Goal: Transaction & Acquisition: Subscribe to service/newsletter

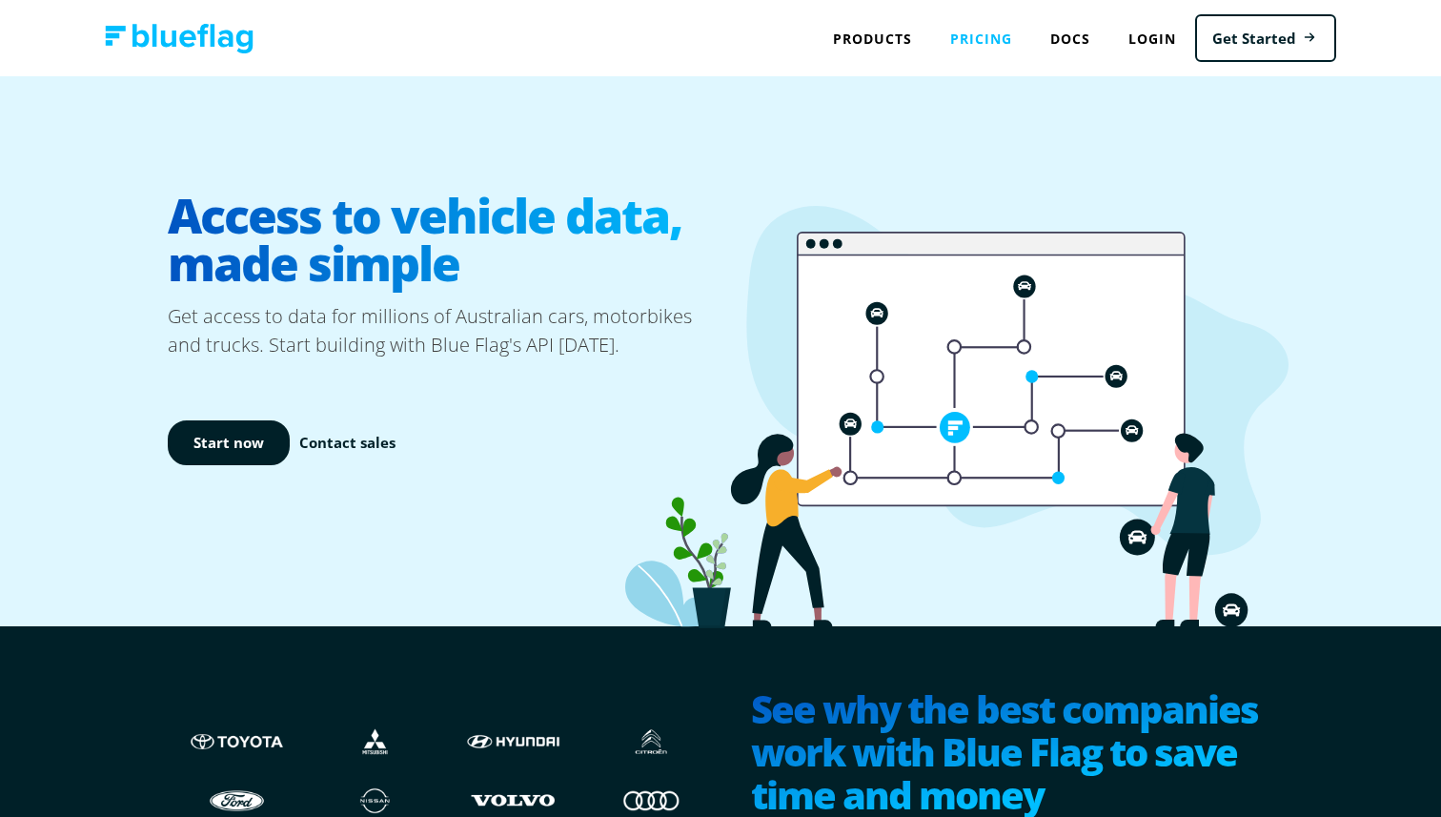
click at [982, 34] on link "Pricing" at bounding box center [981, 38] width 100 height 39
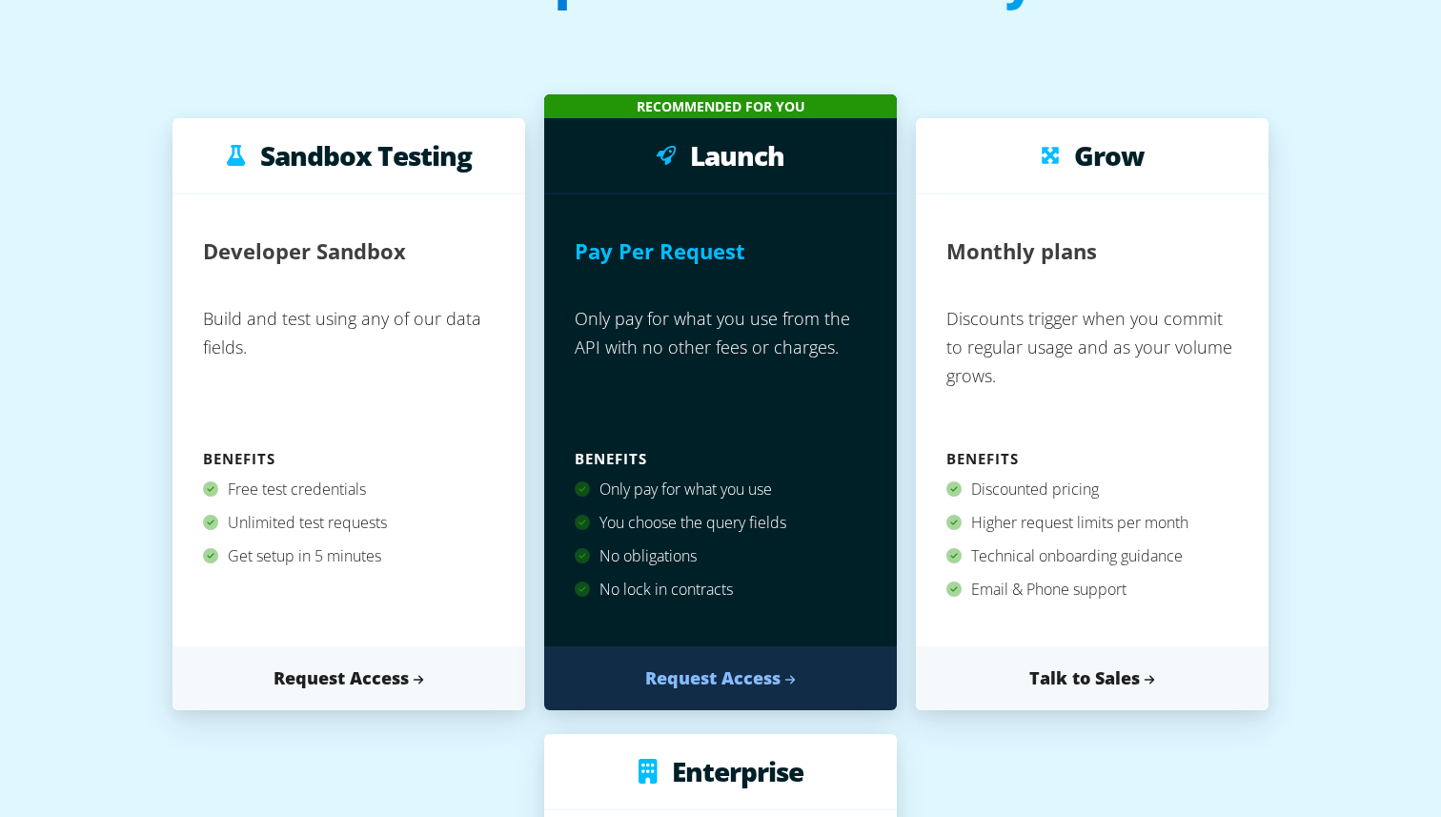
scroll to position [181, 0]
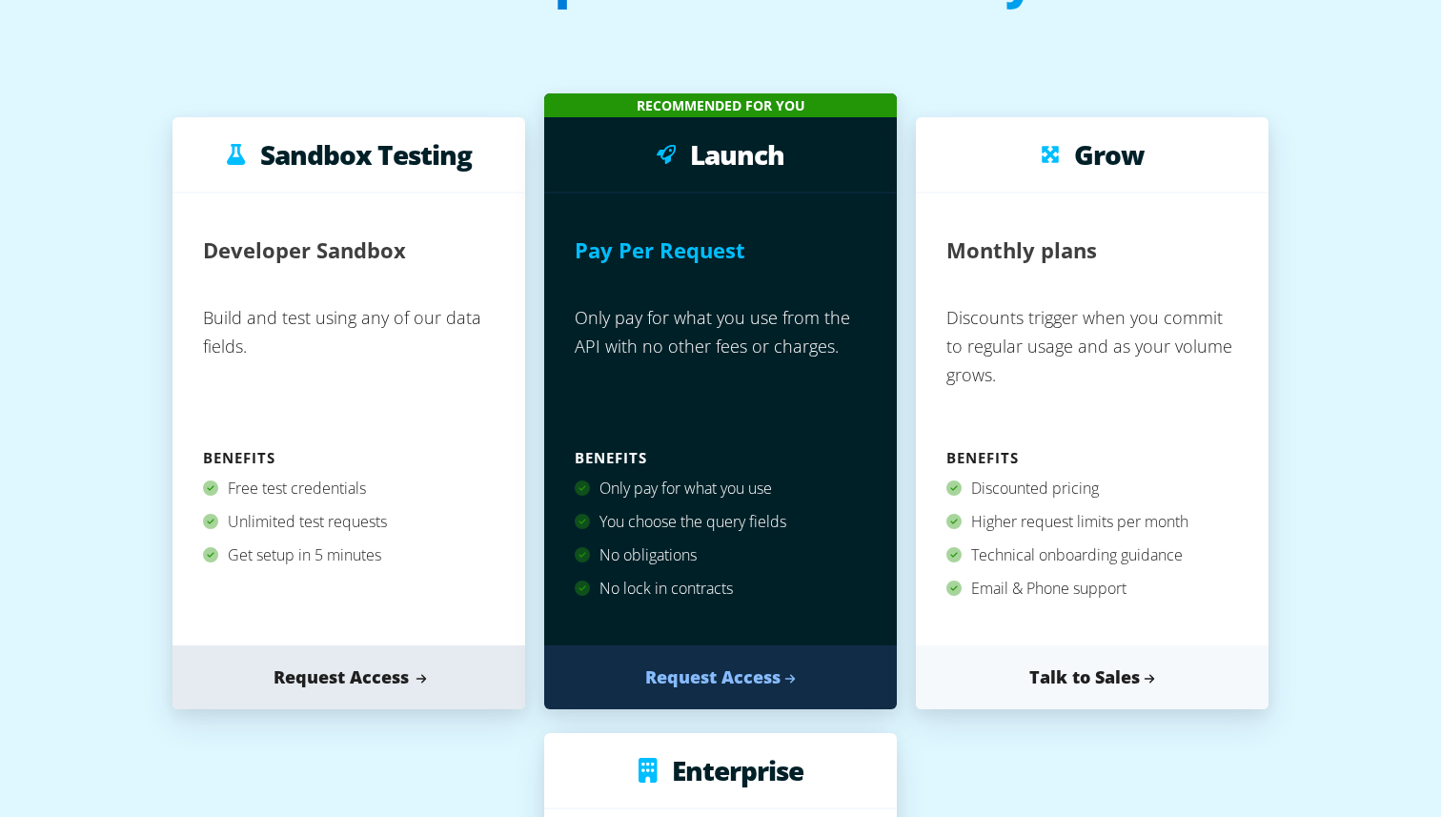
click at [349, 673] on link "Request Access" at bounding box center [349, 677] width 353 height 64
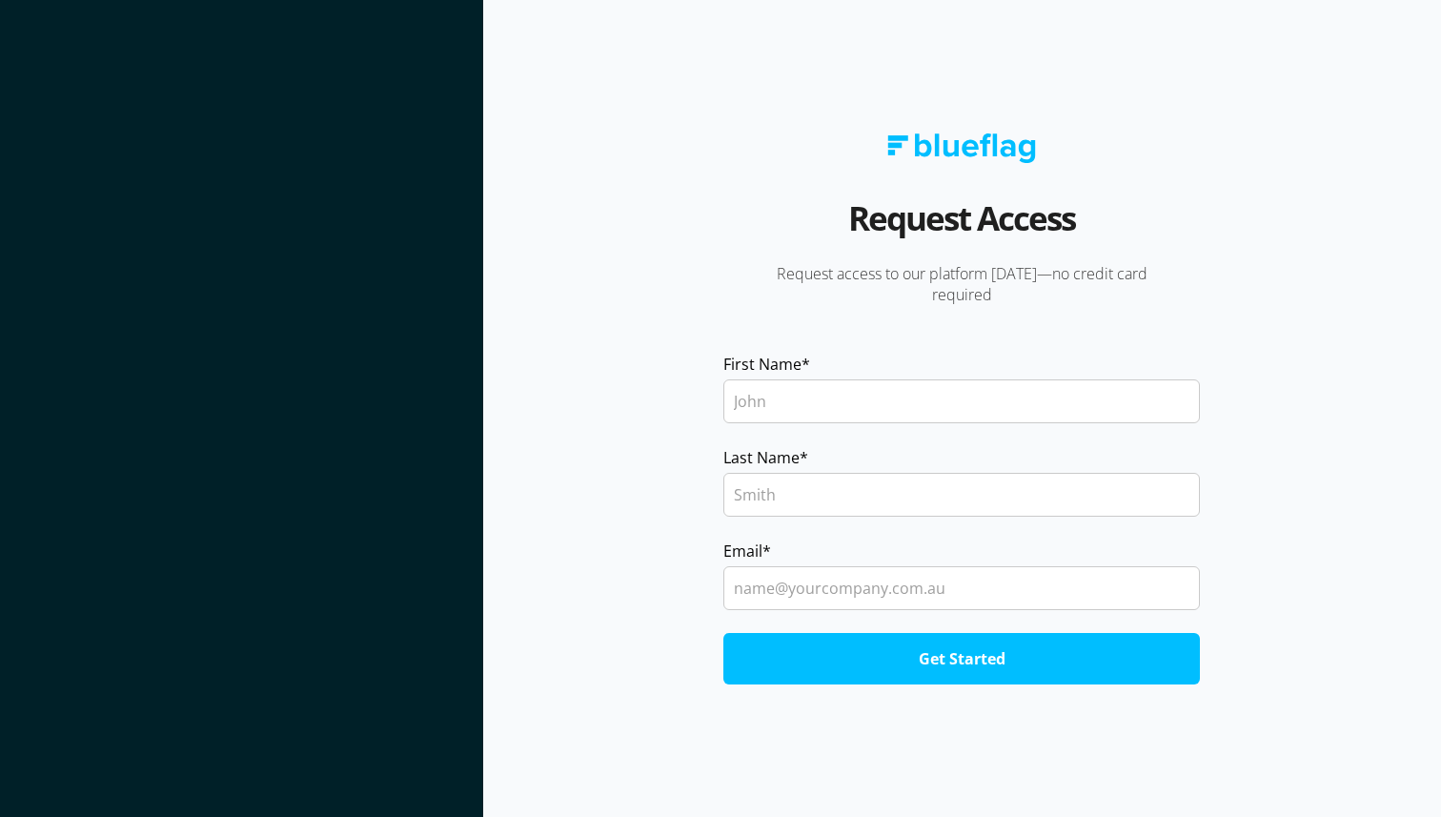
click at [783, 403] on input "First Name *" at bounding box center [961, 401] width 477 height 44
type input "Chris"
type input "Pasquali"
click at [794, 589] on input "Email *" at bounding box center [961, 588] width 477 height 44
type input "chrispasquali63@gmail.com"
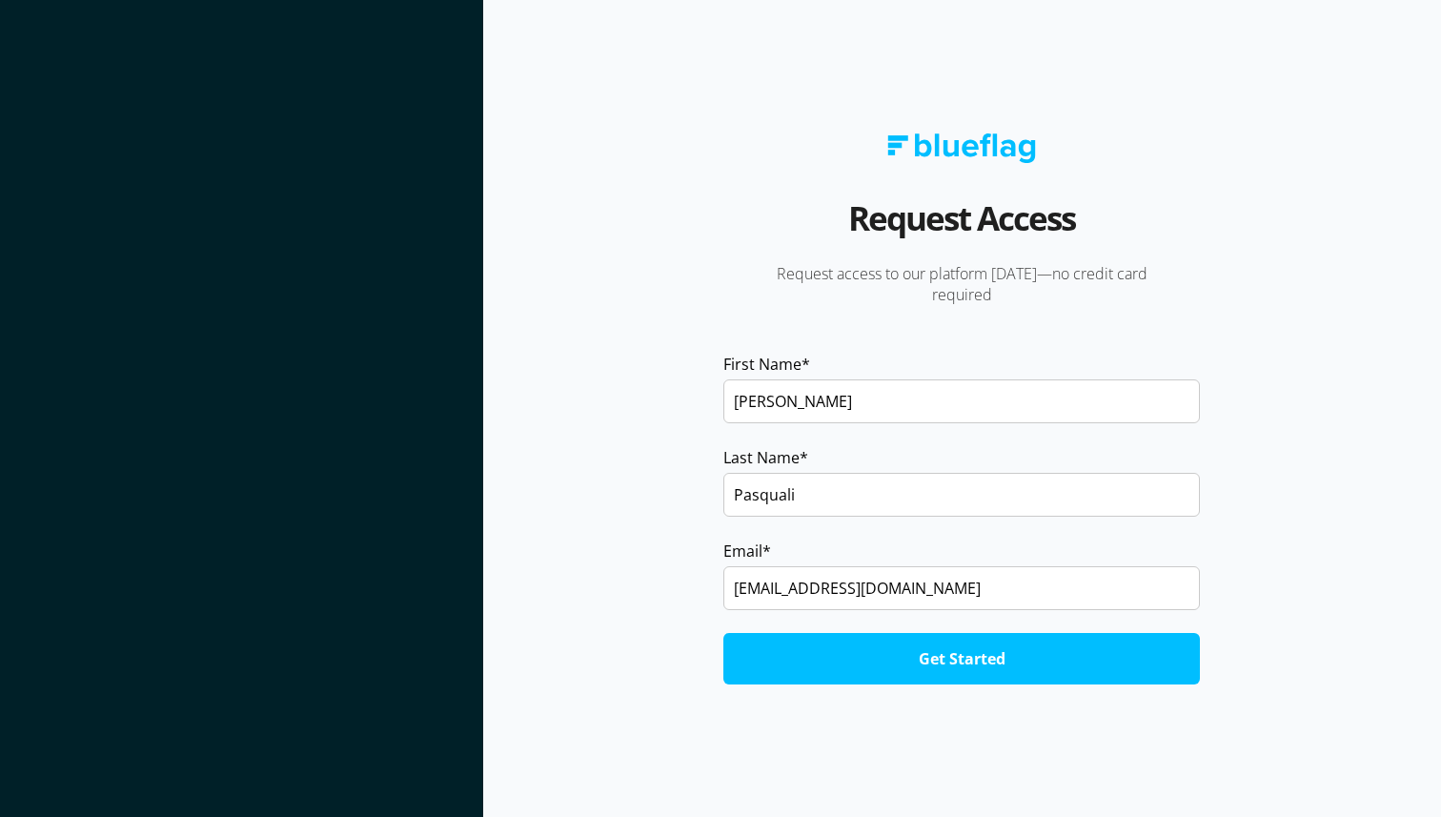
click at [892, 644] on input "Get Started" at bounding box center [961, 658] width 477 height 51
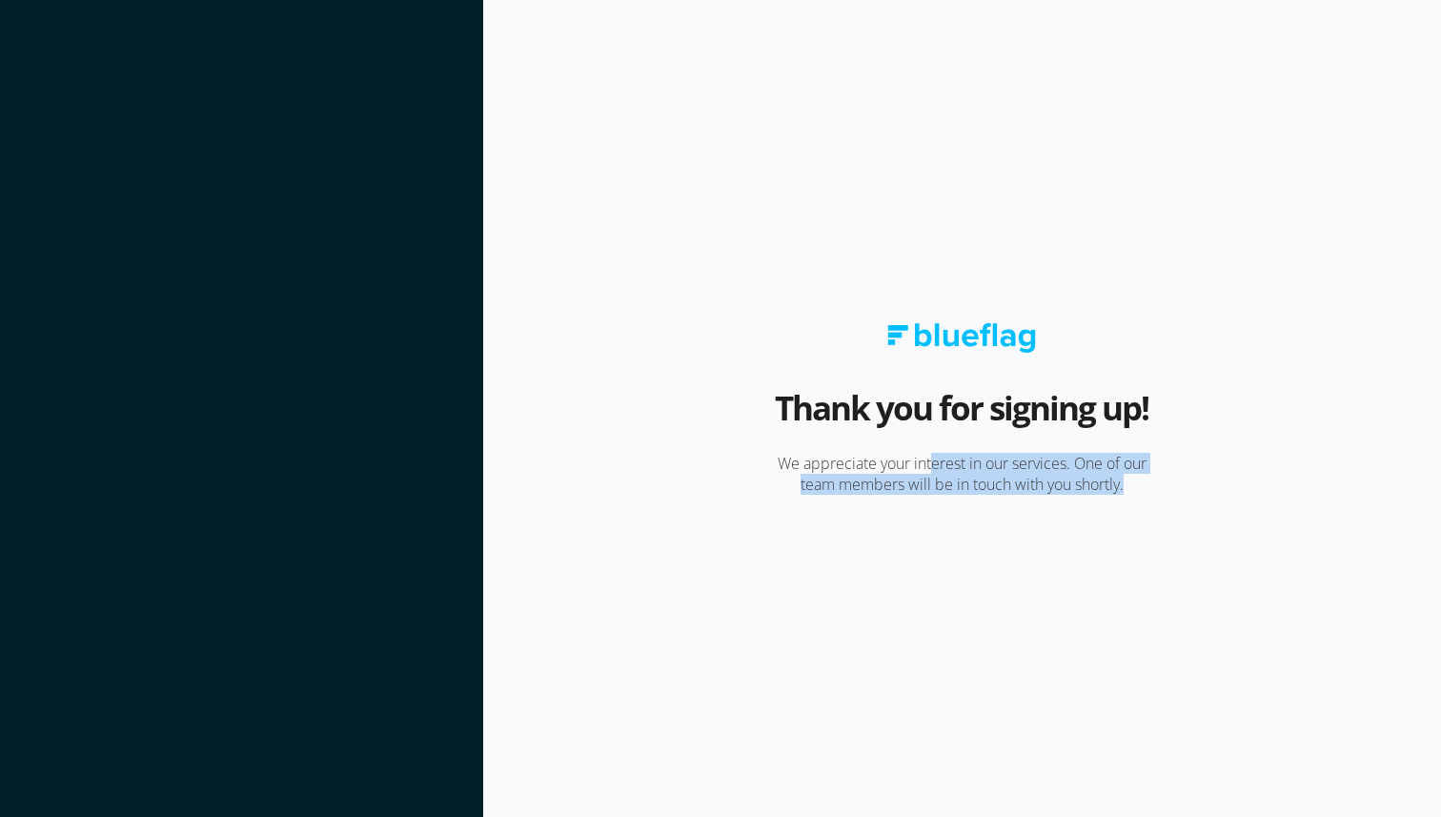
drag, startPoint x: 1132, startPoint y: 479, endPoint x: 925, endPoint y: 450, distance: 209.9
click at [925, 458] on p "We appreciate your interest in our services. One of our team members will be in…" at bounding box center [961, 474] width 479 height 42
click at [708, 261] on section "Thank you for signing up! We appreciate your interest in our services. One of o…" at bounding box center [962, 408] width 958 height 817
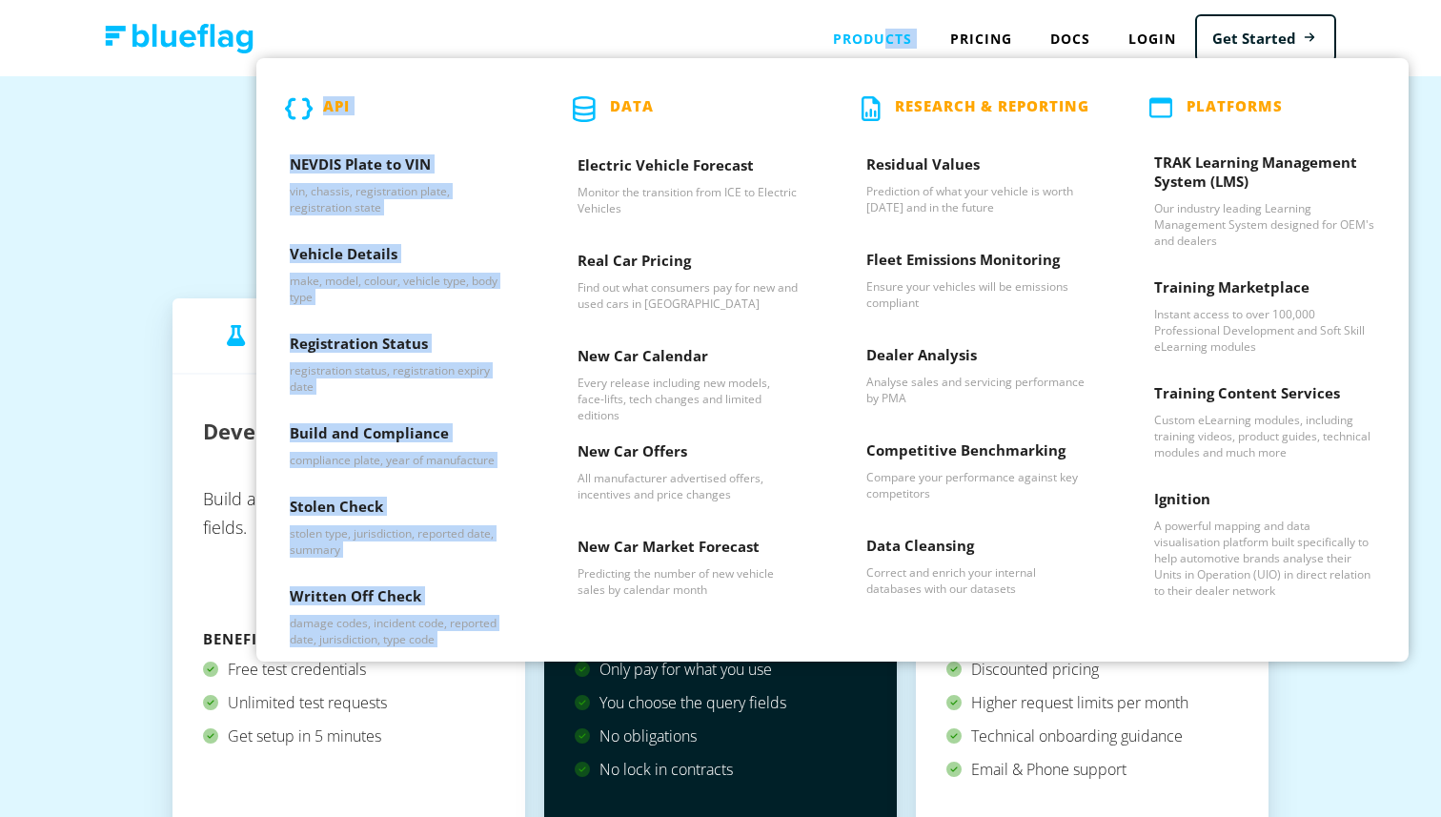
drag, startPoint x: 887, startPoint y: 35, endPoint x: 806, endPoint y: 84, distance: 94.5
click at [814, 58] on div "Products API NEVDIS Plate to VIN vin, chassis, registration plate, registration…" at bounding box center [872, 38] width 117 height 39
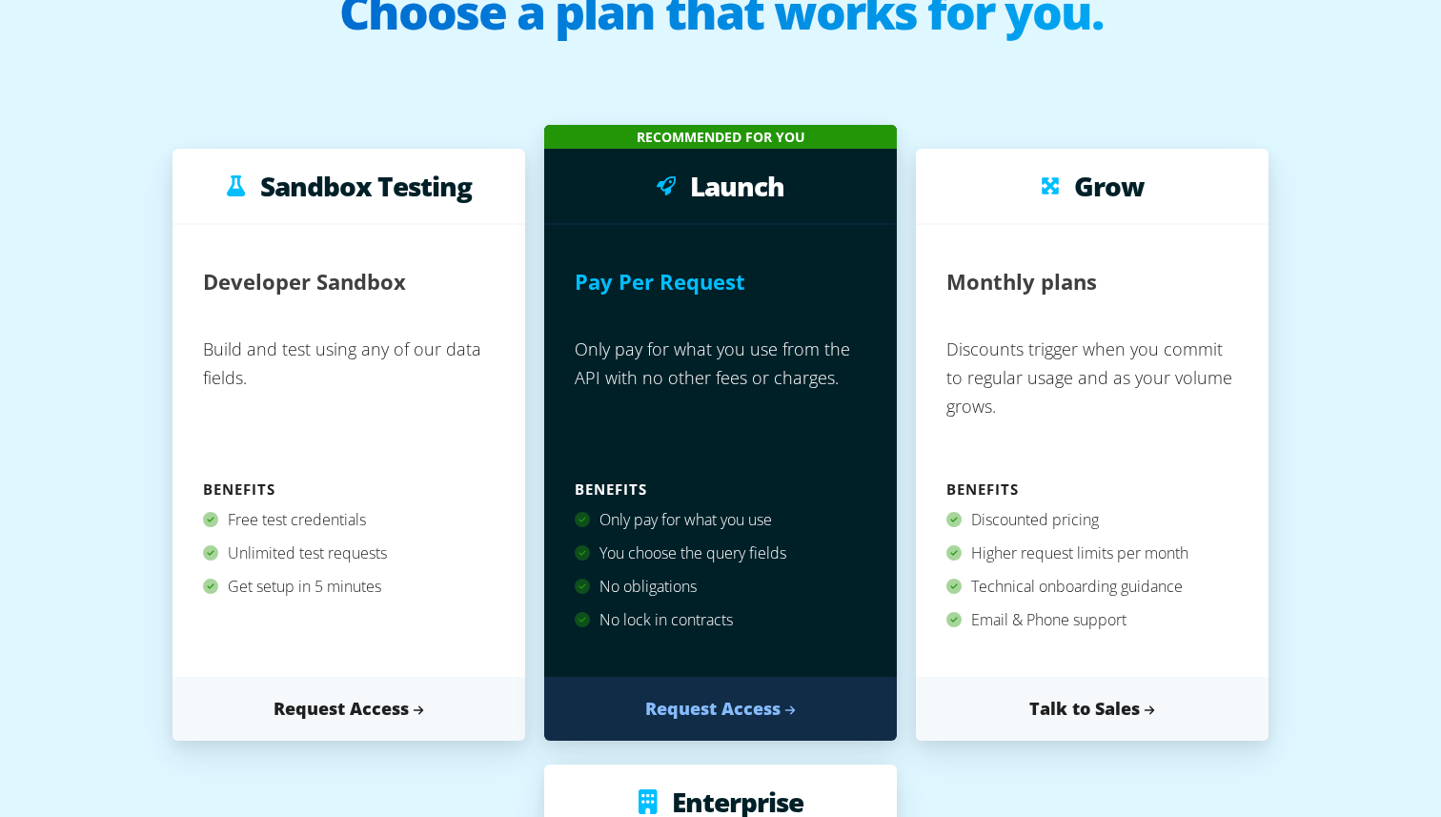
scroll to position [152, 0]
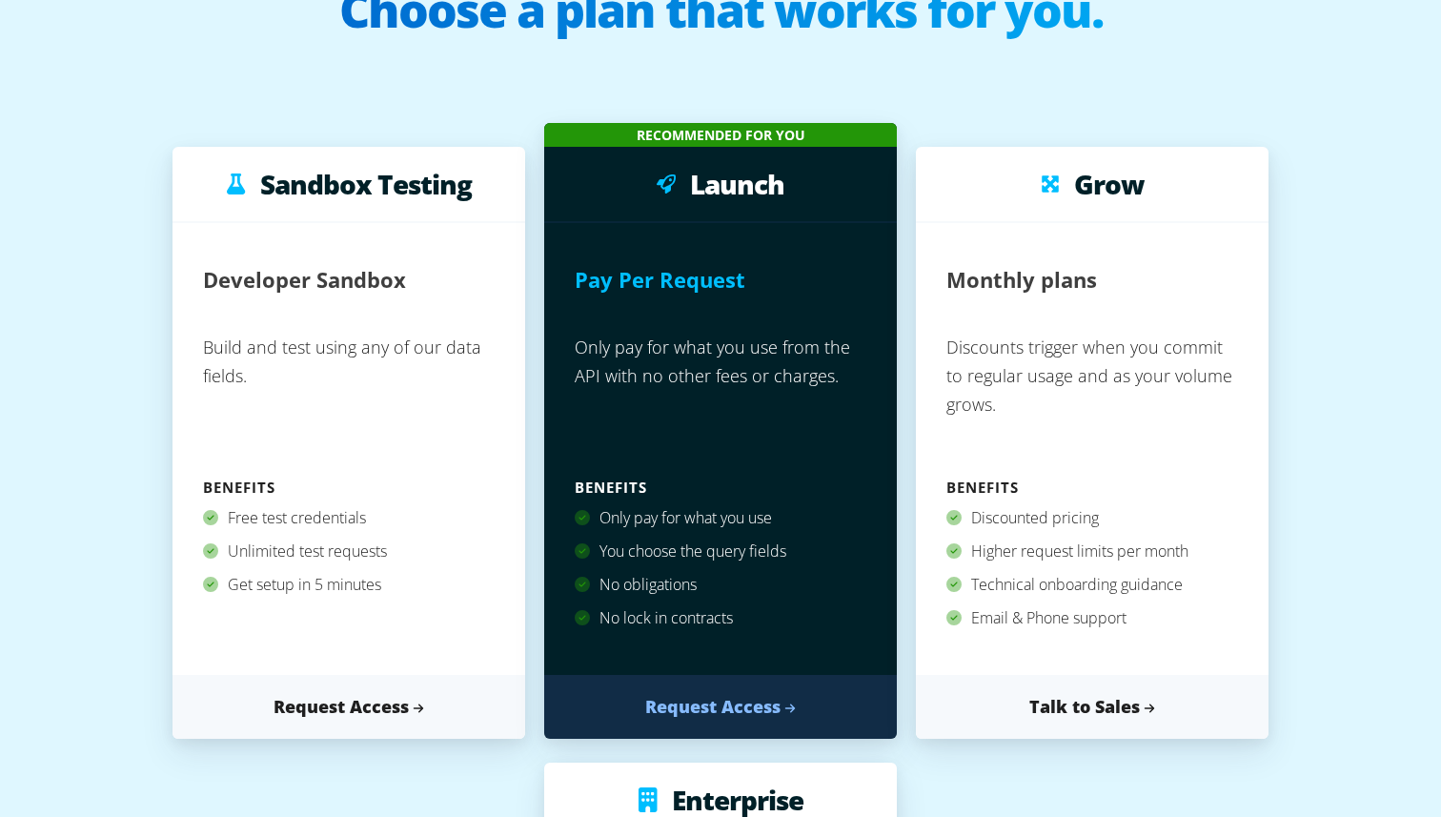
drag, startPoint x: 384, startPoint y: 513, endPoint x: 258, endPoint y: 512, distance: 125.8
click at [259, 513] on div "Free test credentials" at bounding box center [349, 517] width 292 height 33
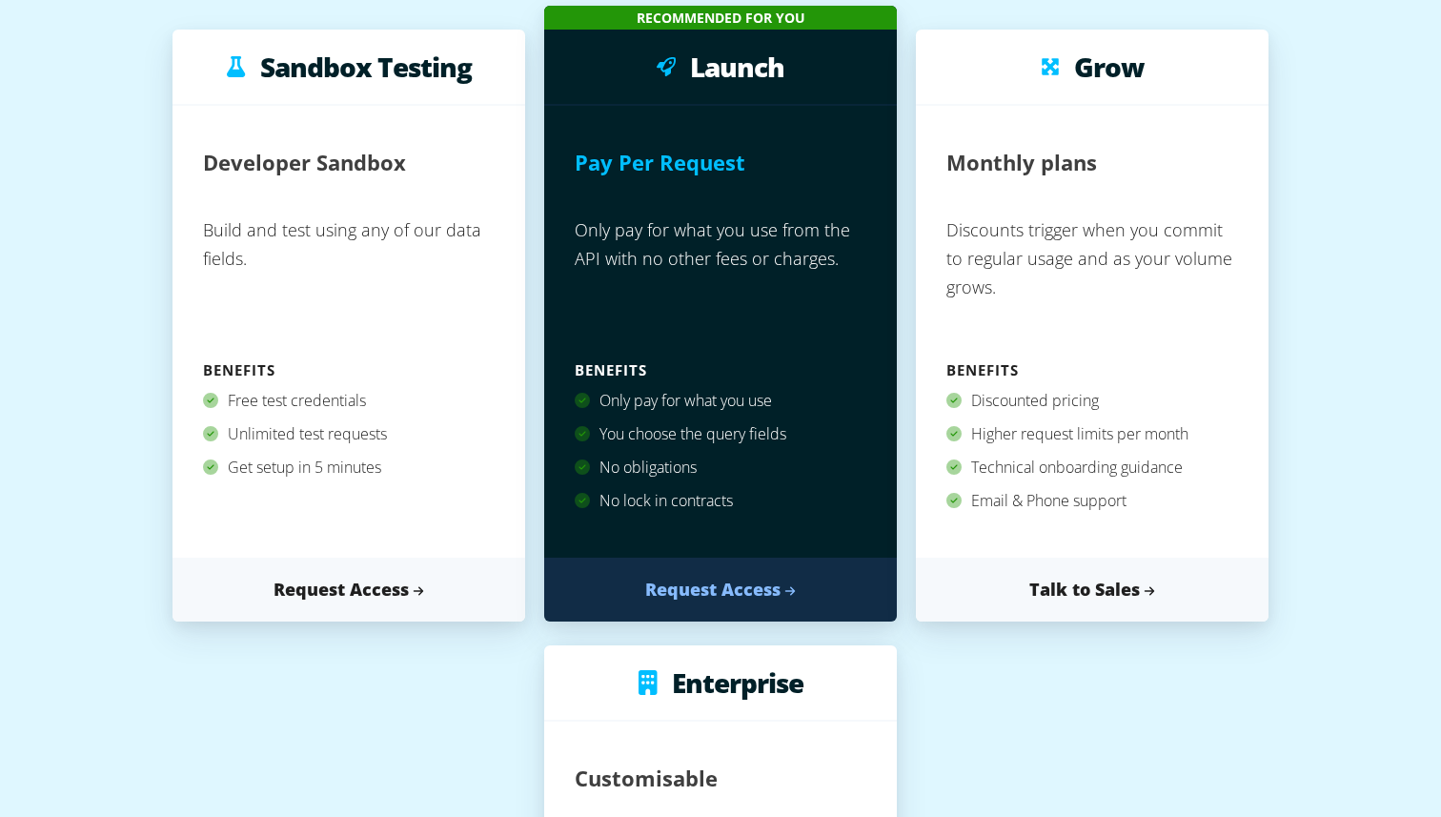
scroll to position [272, 0]
